Goal: Task Accomplishment & Management: Manage account settings

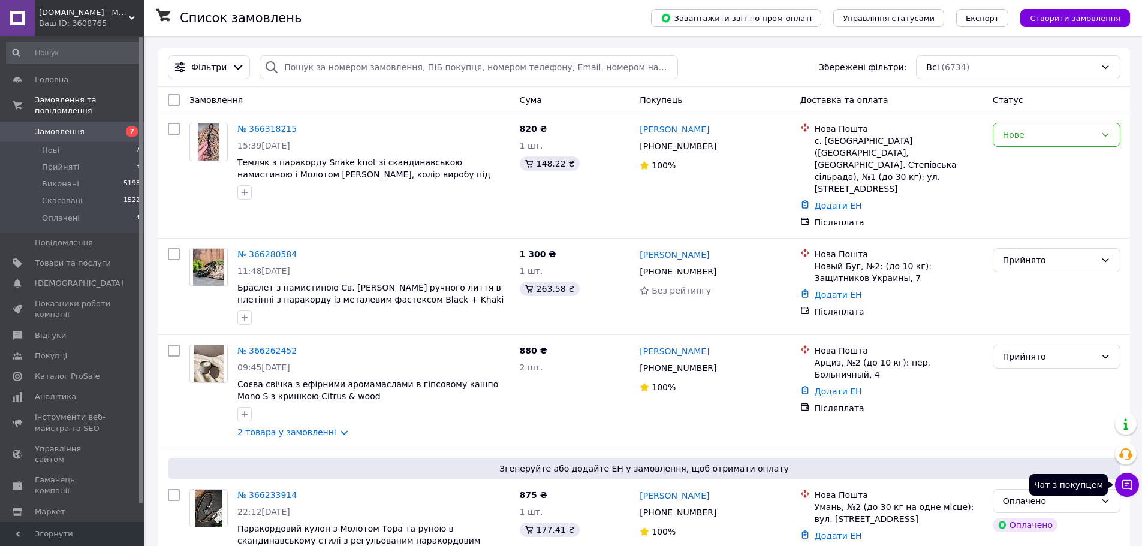
click at [1132, 492] on button "Чат з покупцем" at bounding box center [1127, 485] width 24 height 24
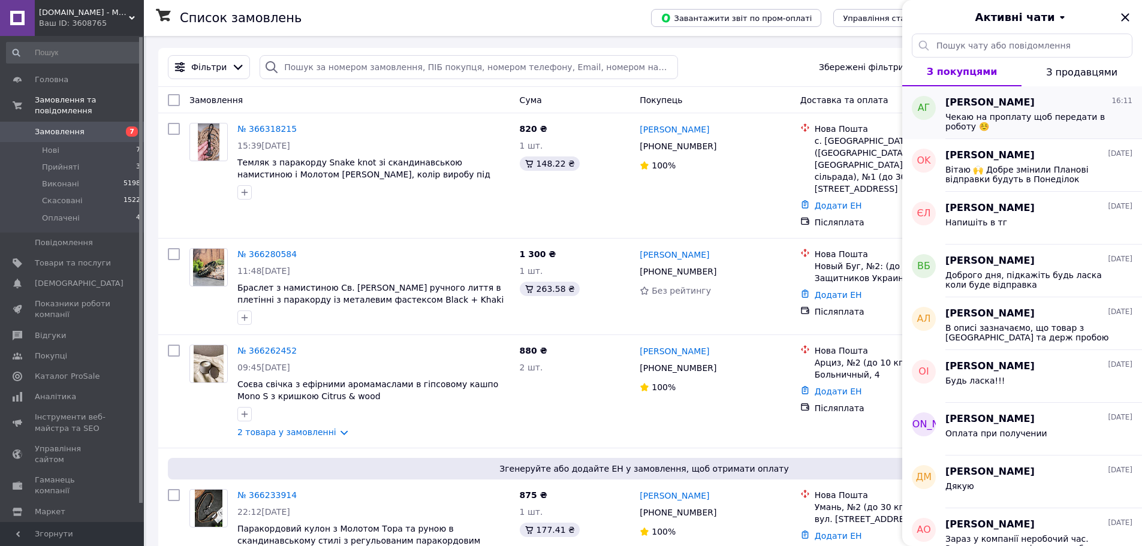
click at [1065, 122] on span "Чекаю на проплату щоб передати в роботу ☺️" at bounding box center [1030, 121] width 170 height 19
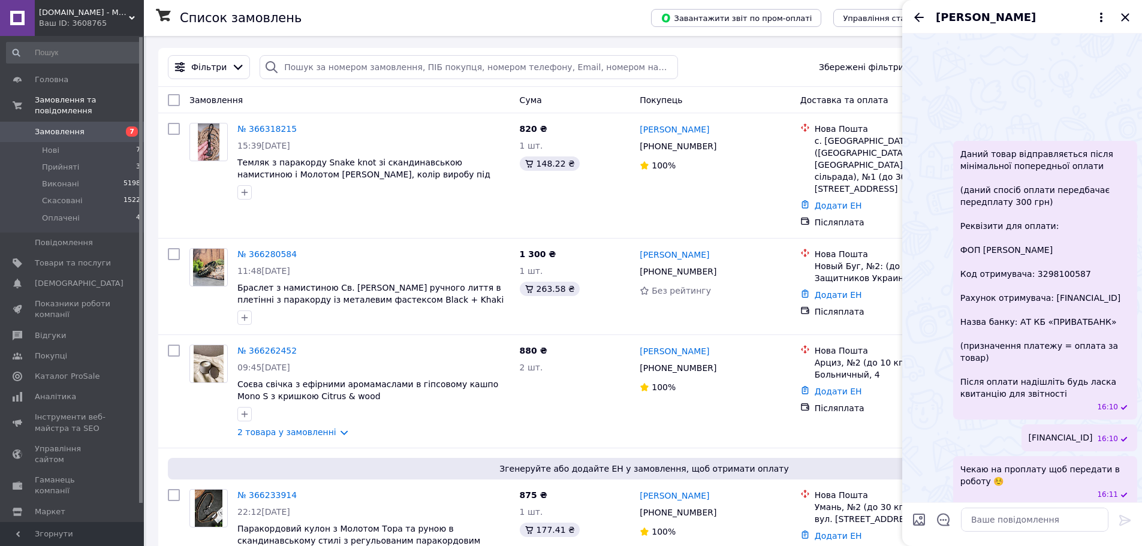
scroll to position [331, 0]
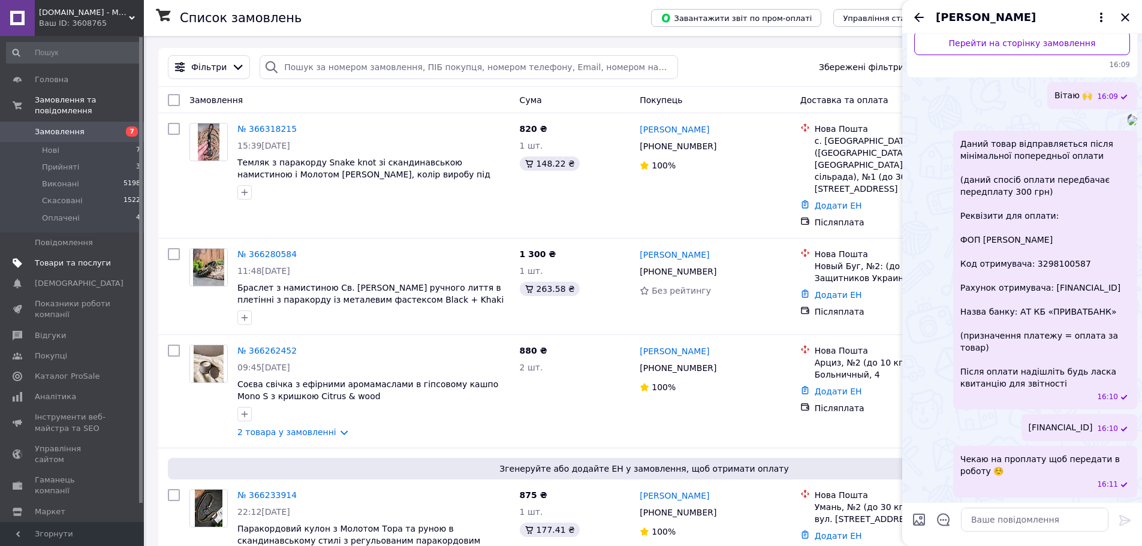
click at [16, 258] on use at bounding box center [18, 263] width 10 height 10
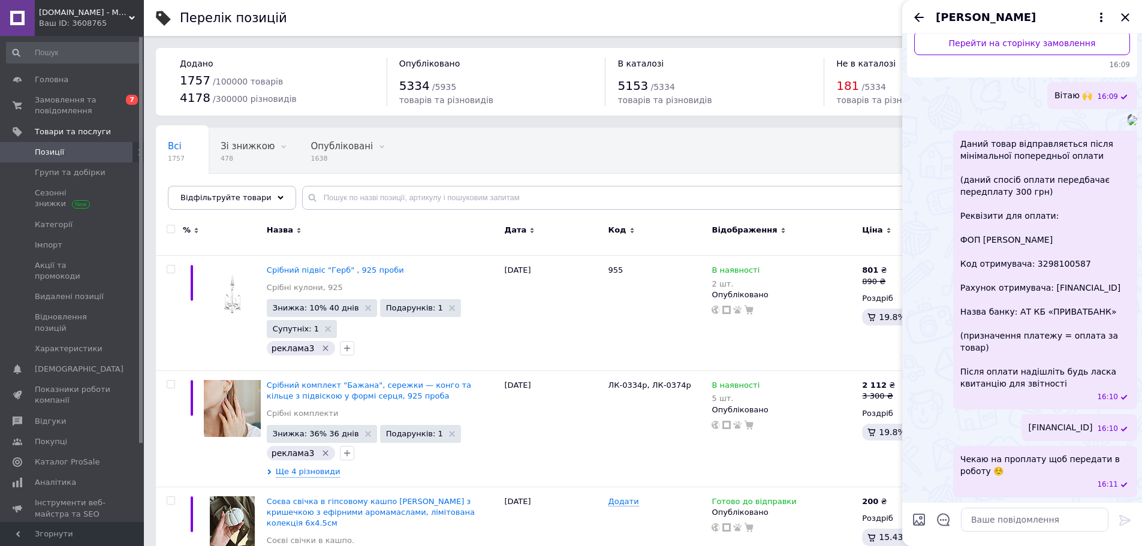
click at [924, 16] on icon "Назад" at bounding box center [919, 17] width 14 height 14
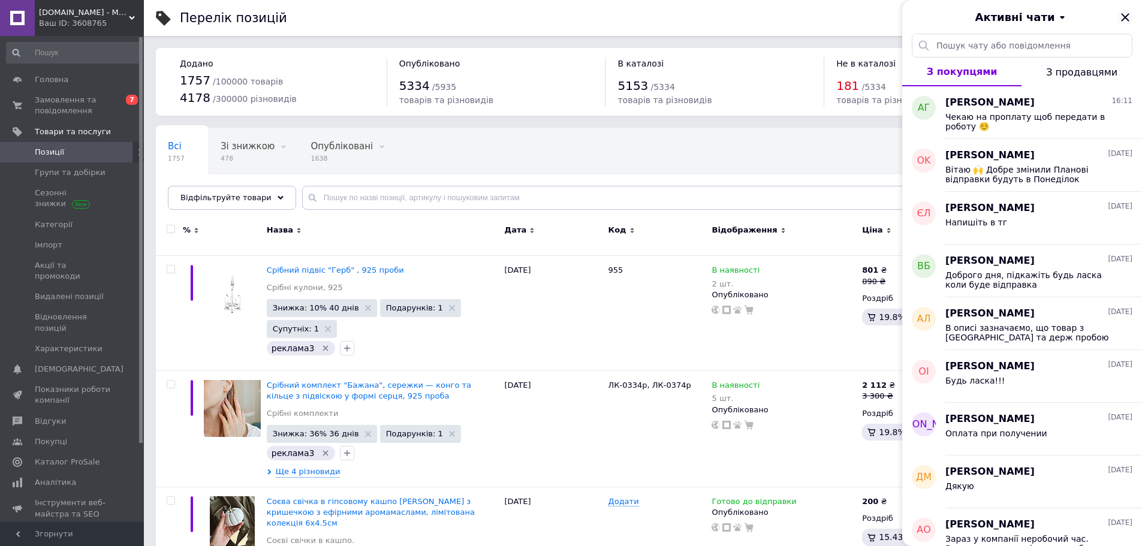
click at [1121, 18] on icon "Закрити" at bounding box center [1125, 17] width 14 height 14
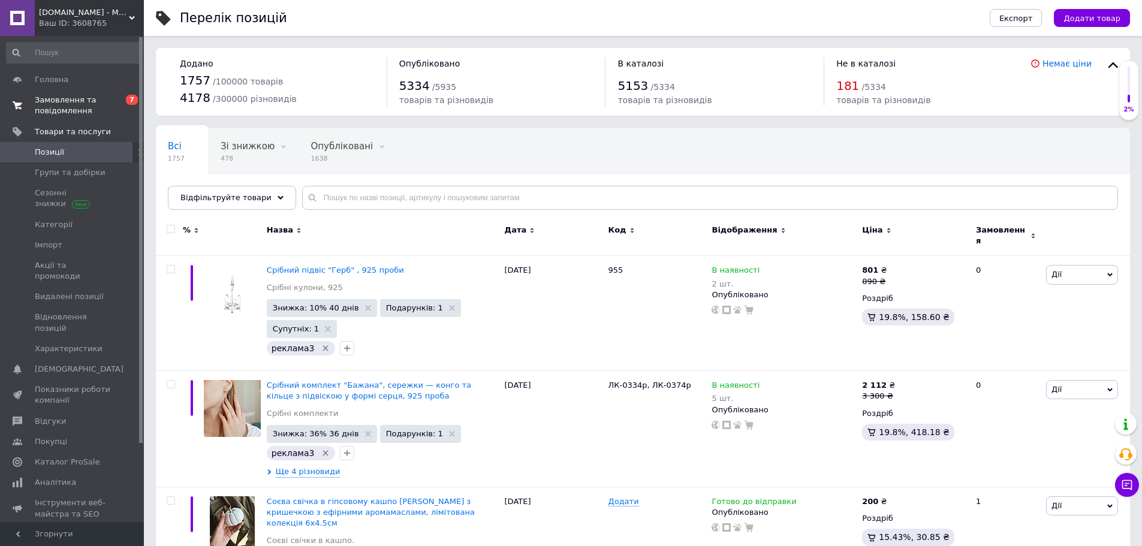
click at [47, 105] on span "Замовлення та повідомлення" at bounding box center [73, 106] width 76 height 22
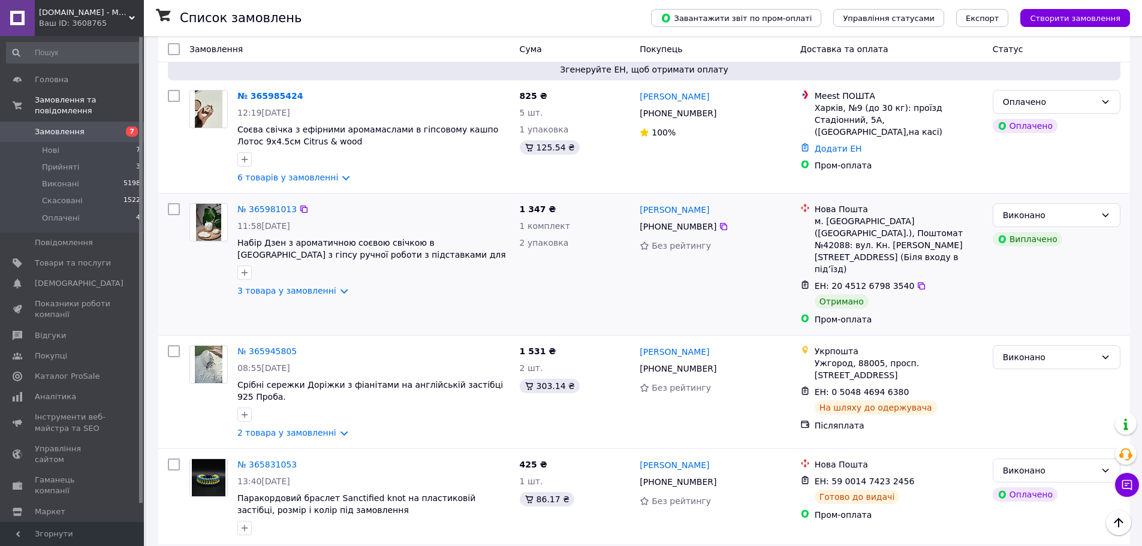
scroll to position [1319, 0]
